Goal: Information Seeking & Learning: Learn about a topic

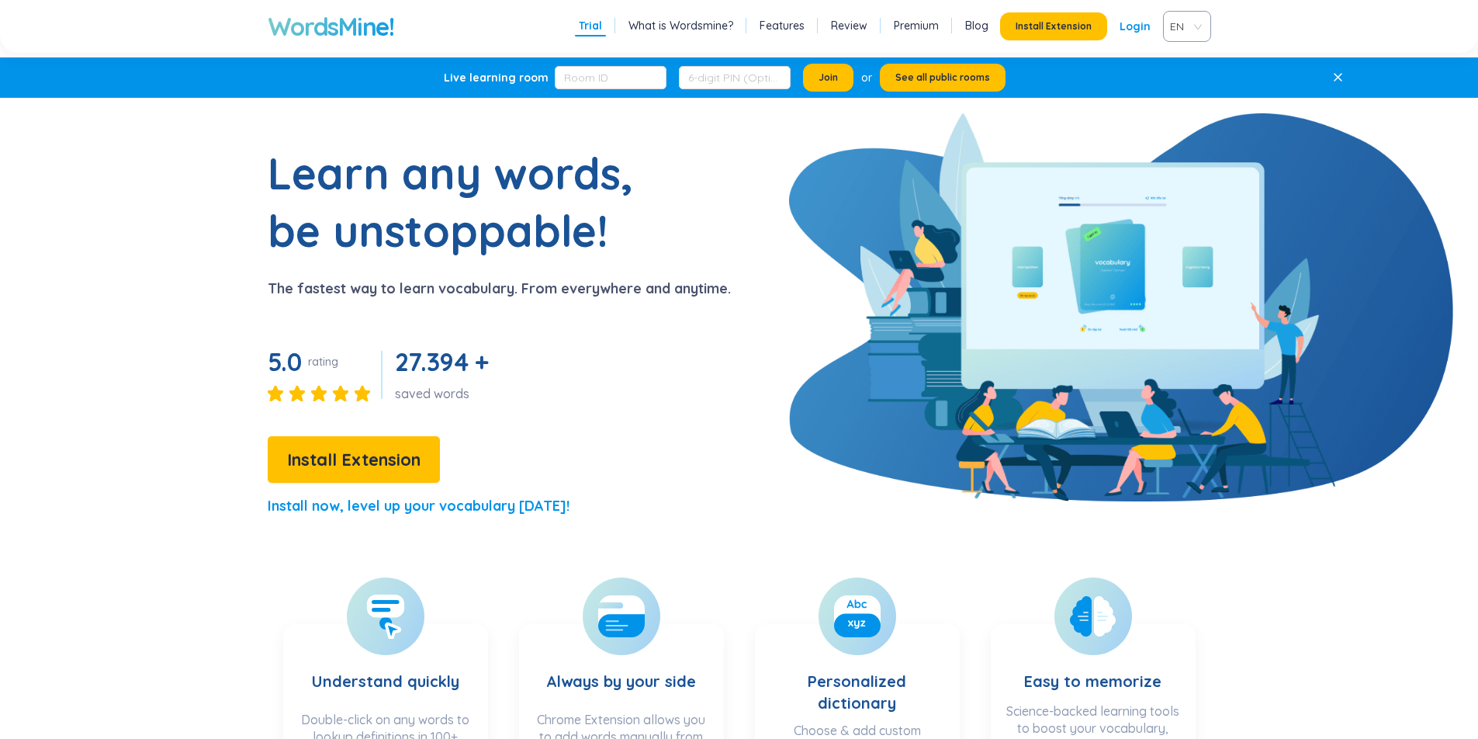
click at [1196, 29] on span "EN" at bounding box center [1184, 26] width 28 height 23
click at [1184, 83] on div "VIE" at bounding box center [1186, 85] width 29 height 17
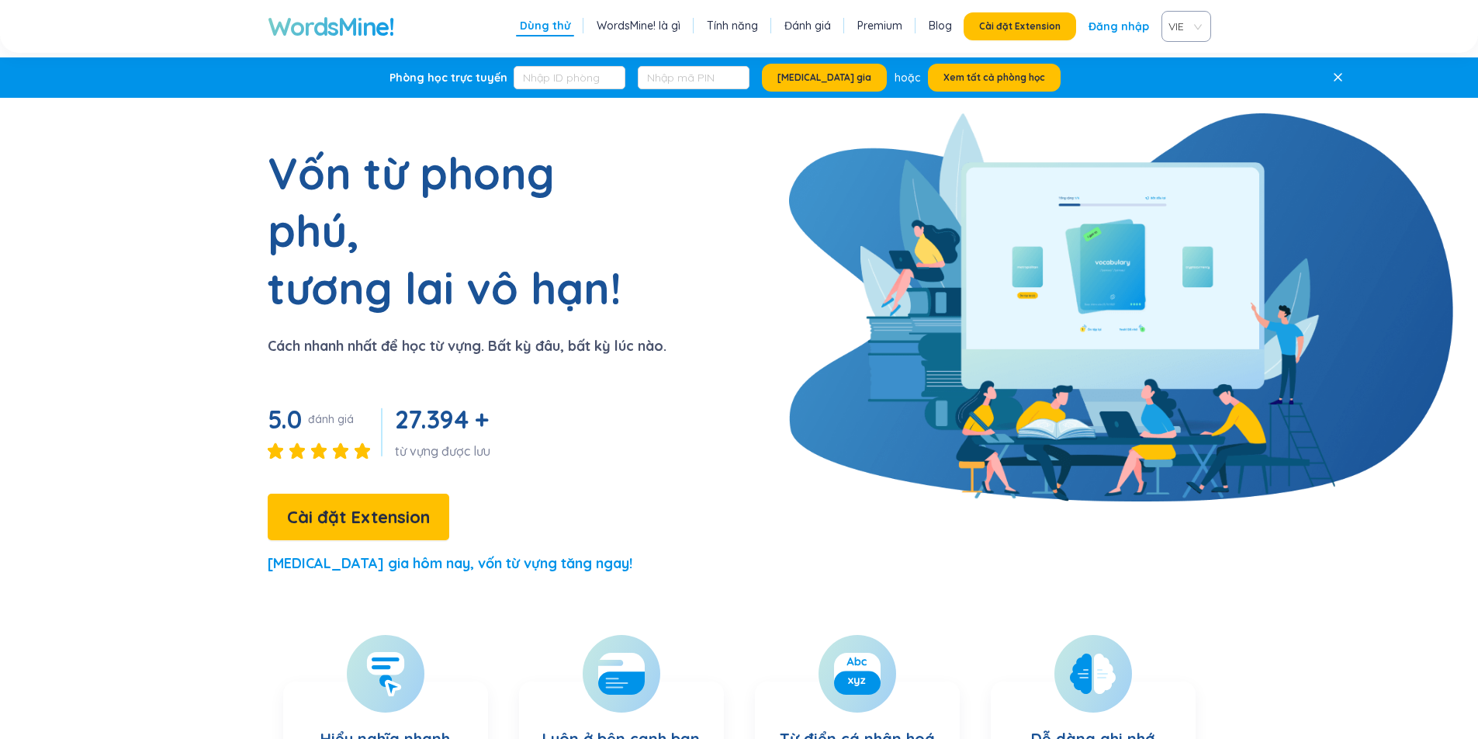
click at [660, 13] on div "Dùng thử WordsMine! là gì Tính năng Đánh giá Premium Blog Cài đặt Extension Đăn…" at bounding box center [863, 26] width 695 height 31
click at [660, 19] on link "WordsMine! là gì" at bounding box center [639, 26] width 84 height 16
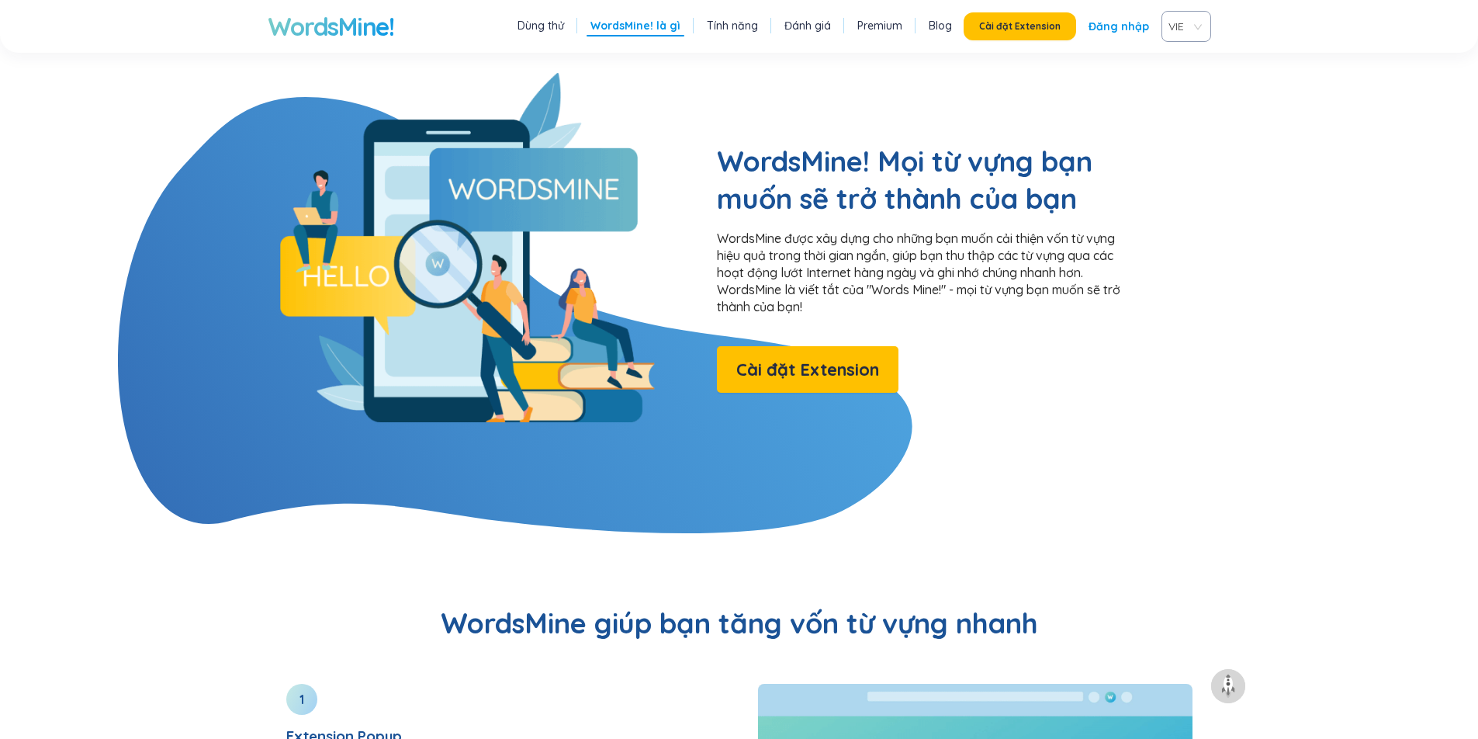
scroll to position [1256, 0]
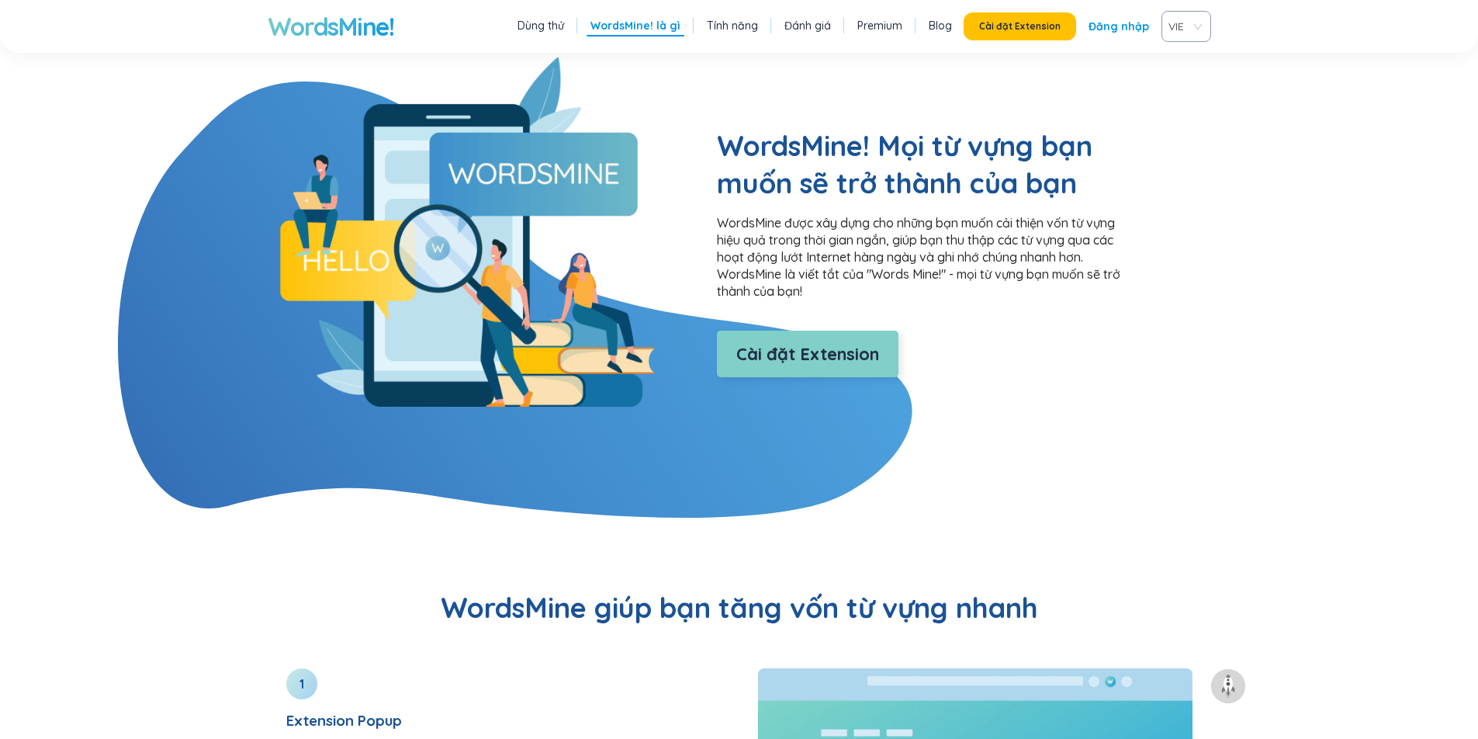
click at [778, 341] on span "Cài đặt Extension" at bounding box center [807, 354] width 143 height 27
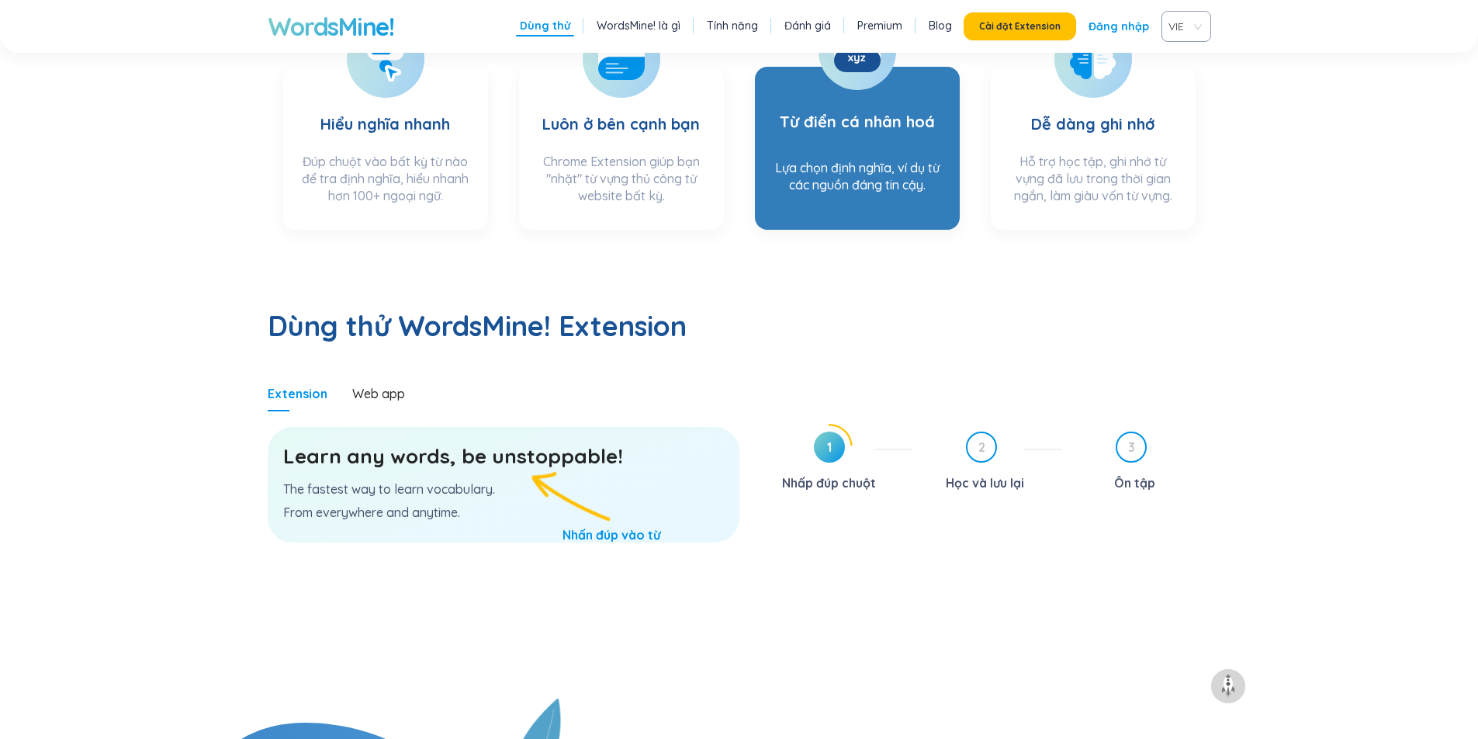
scroll to position [614, 0]
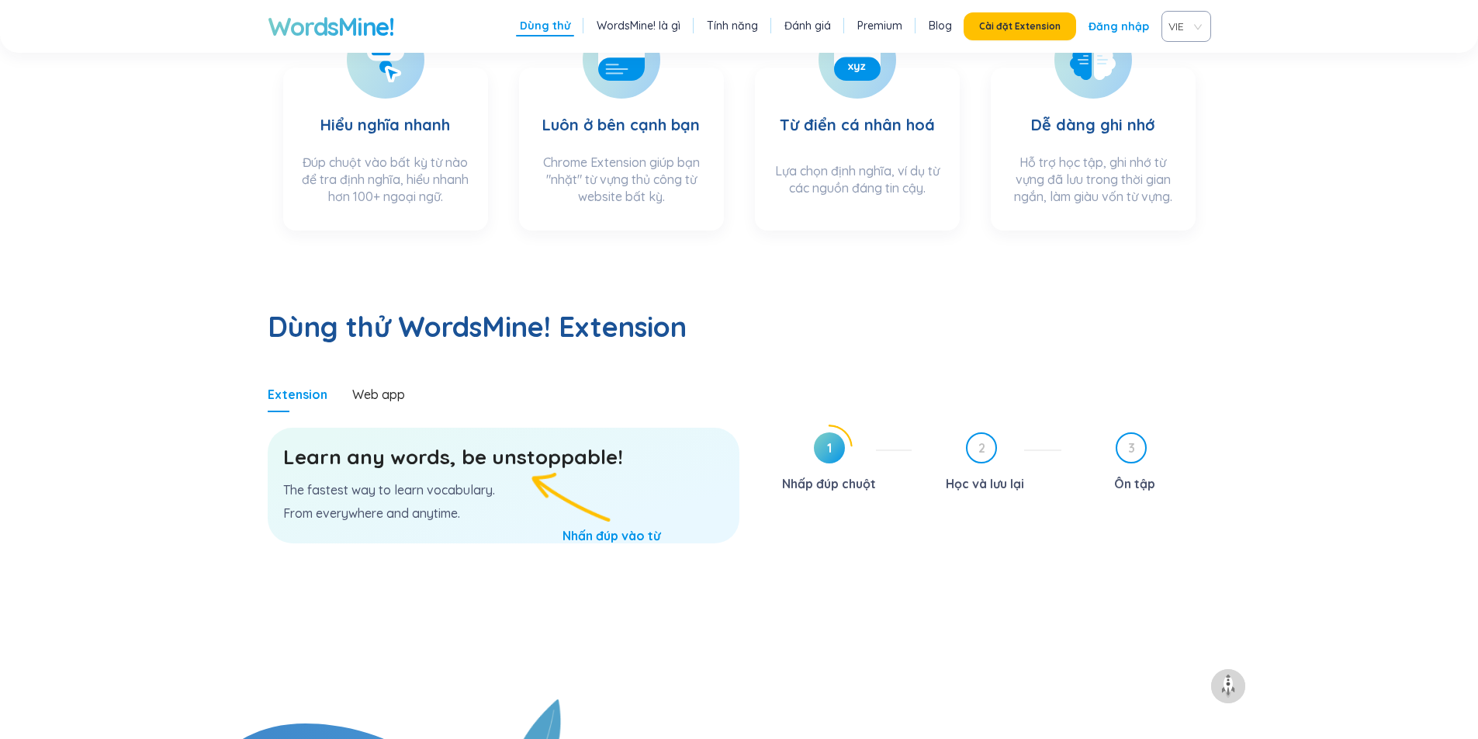
click at [738, 28] on link "Tính năng" at bounding box center [732, 26] width 51 height 16
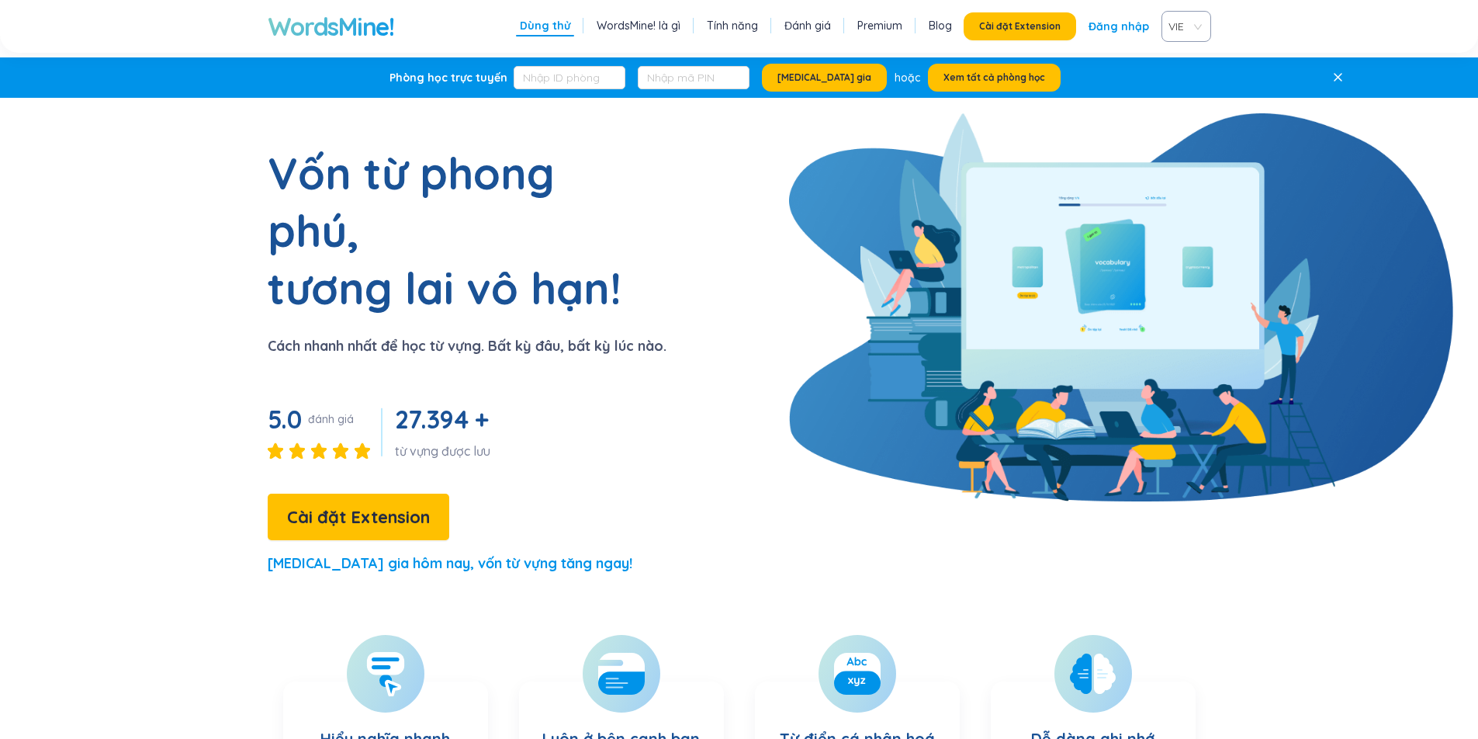
click at [747, 23] on link "Tính năng" at bounding box center [732, 26] width 51 height 16
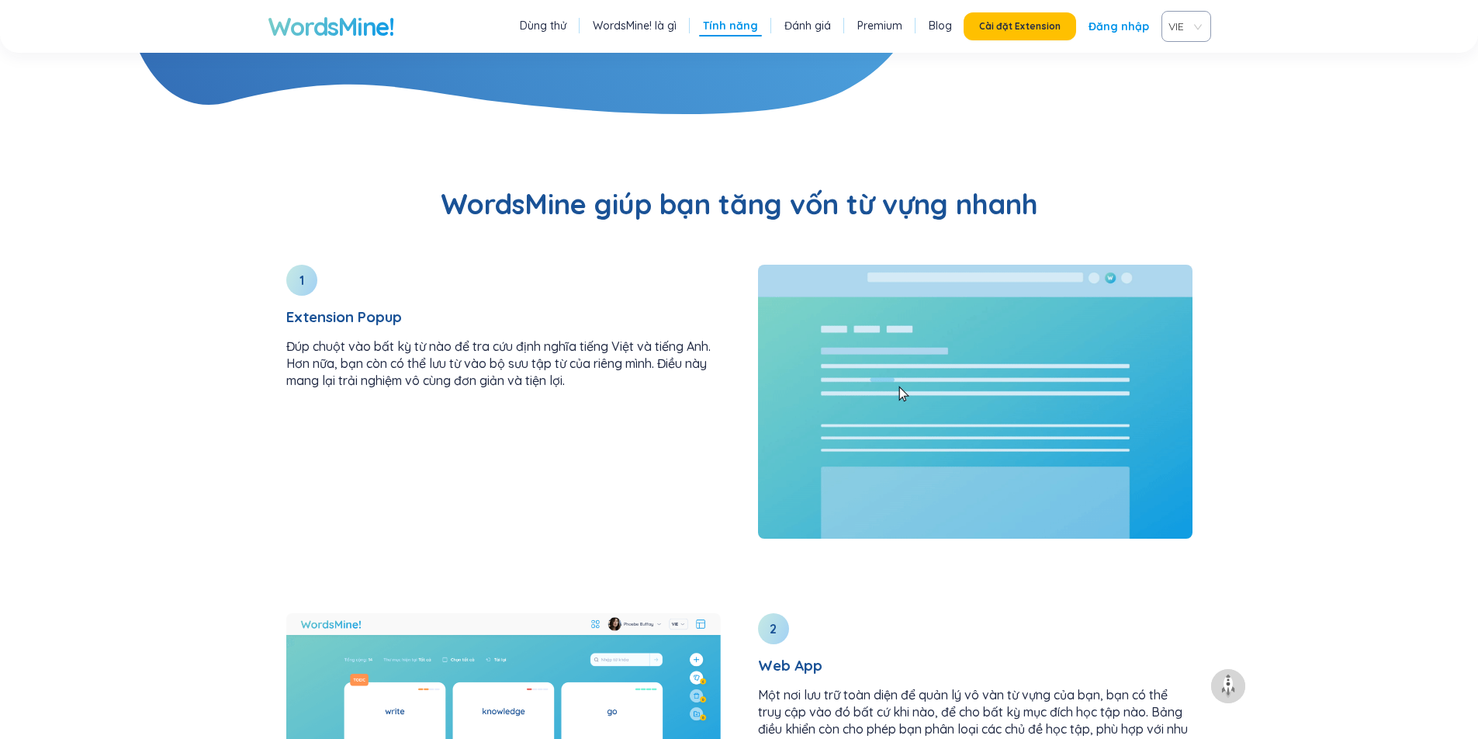
click at [806, 26] on link "Đánh giá" at bounding box center [808, 26] width 47 height 16
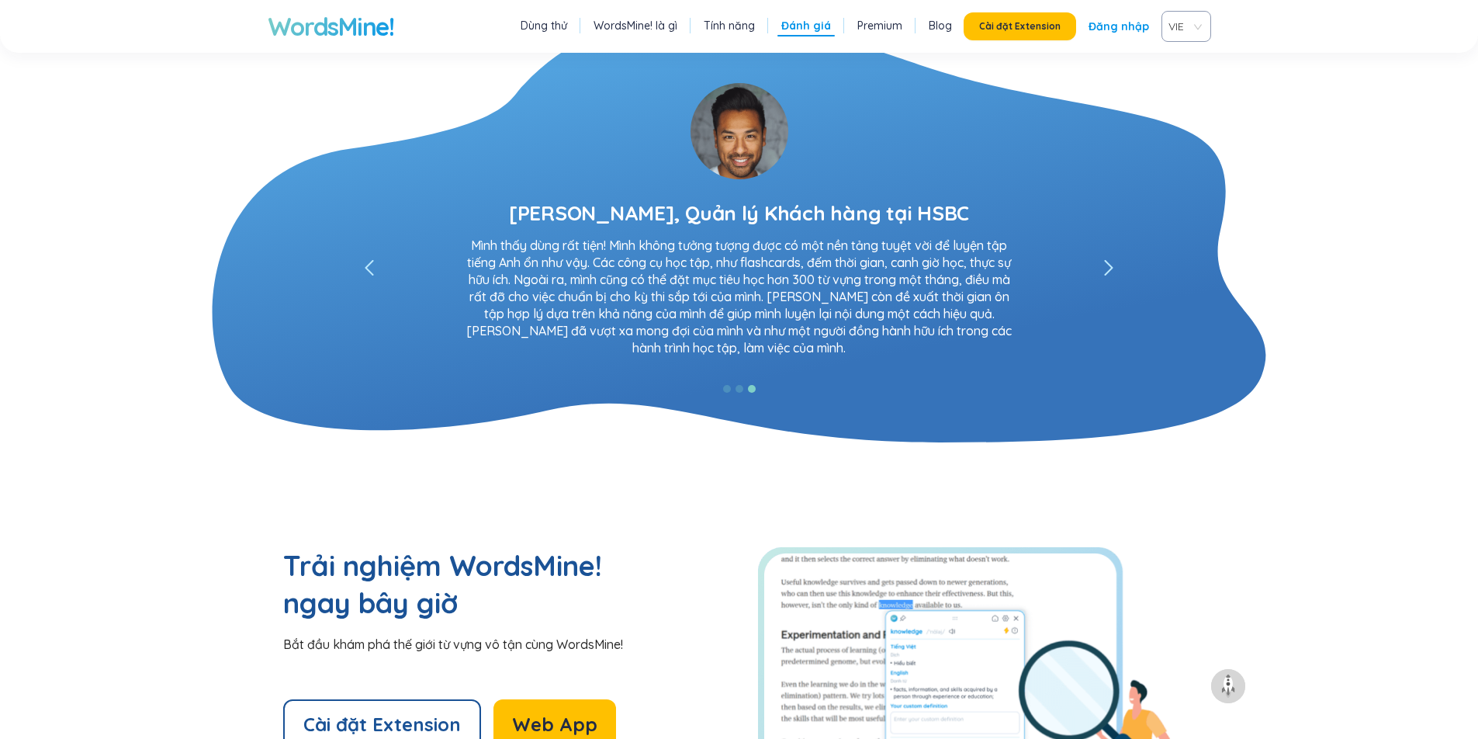
scroll to position [2941, 0]
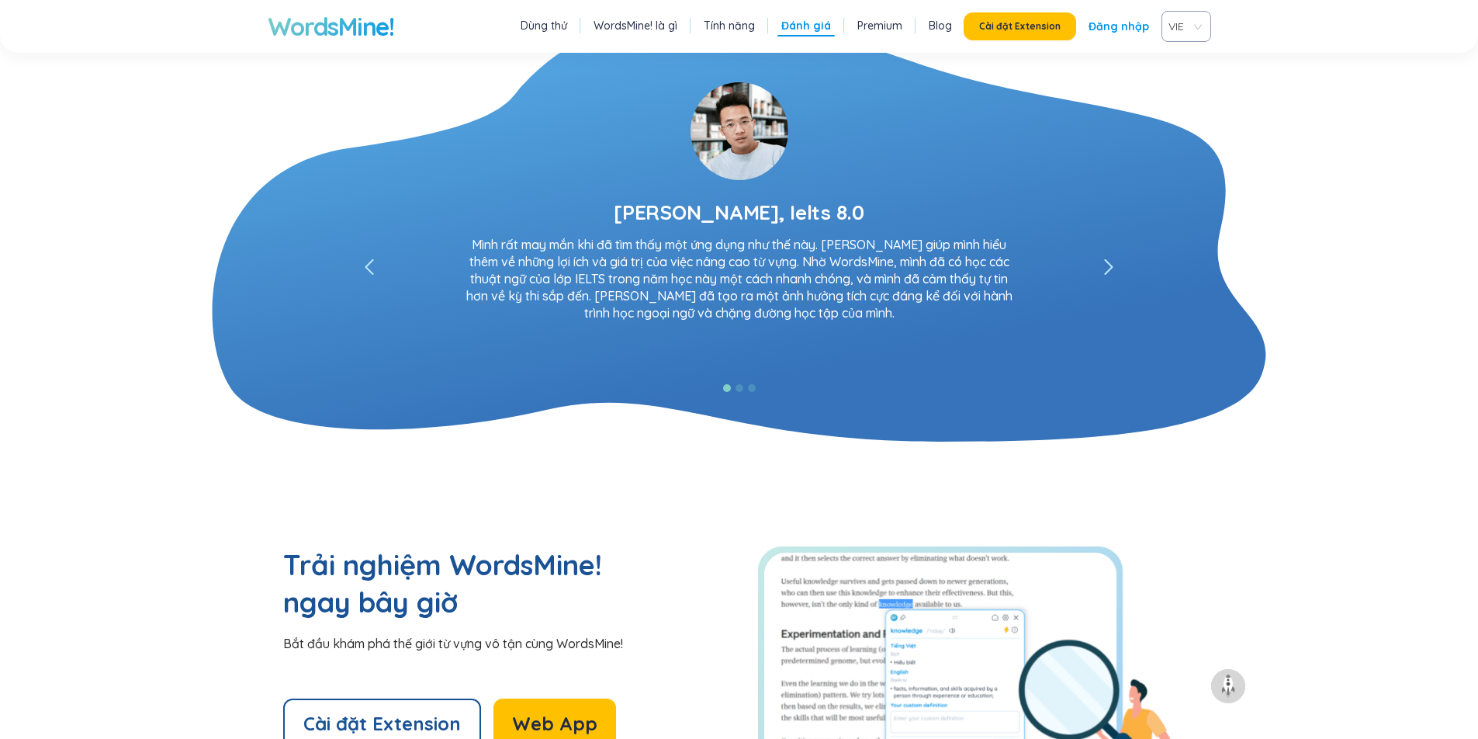
click at [736, 25] on link "Tính năng" at bounding box center [729, 26] width 51 height 16
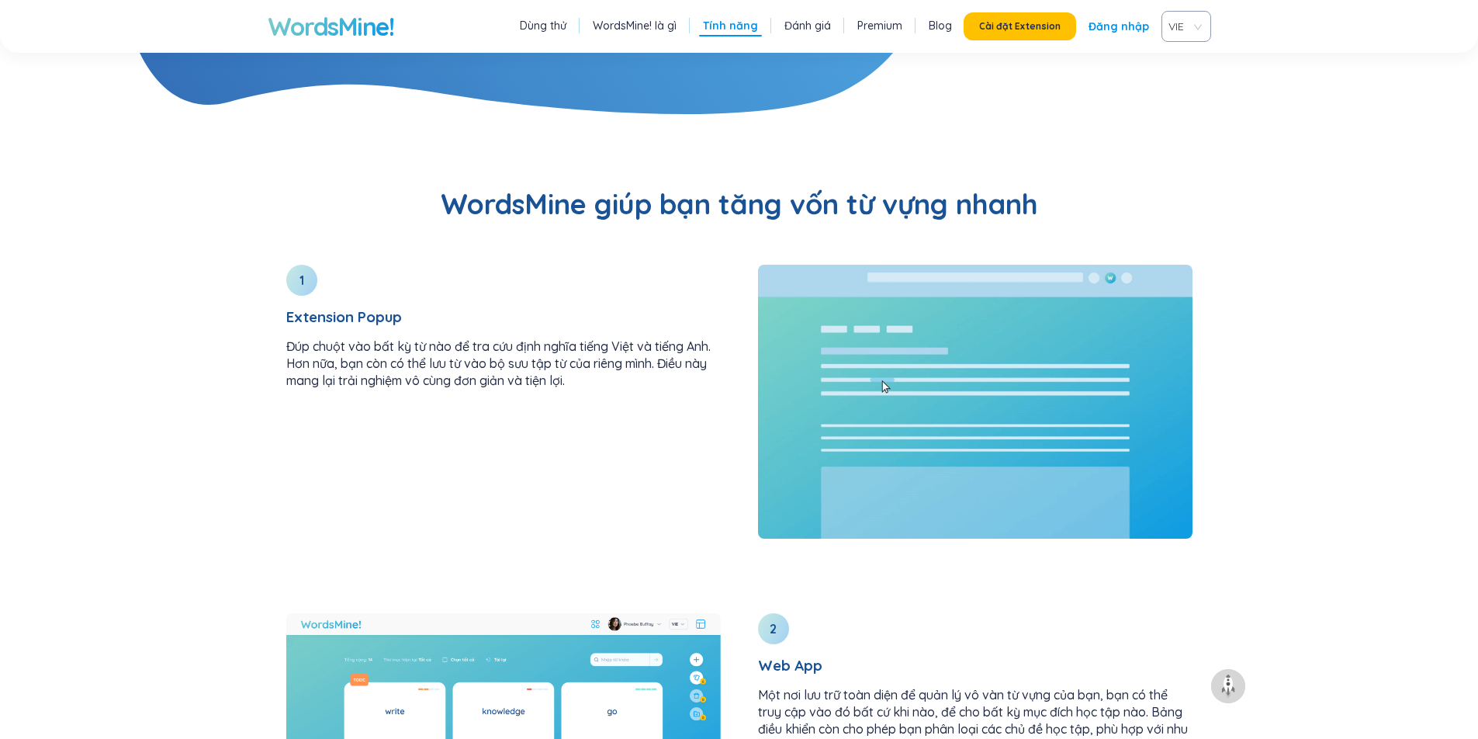
click at [644, 24] on link "WordsMine! là gì" at bounding box center [635, 26] width 84 height 16
